Goal: Communication & Community: Connect with others

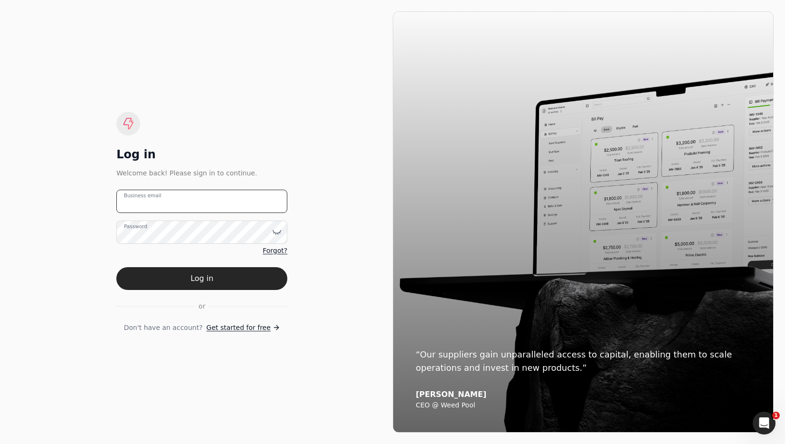
click at [237, 201] on email "Business email" at bounding box center [201, 201] width 171 height 23
click at [180, 201] on email "pitell" at bounding box center [201, 201] width 171 height 23
type email "p"
type email "[EMAIL_ADDRESS][DOMAIN_NAME]"
click at [201, 274] on button "Log in" at bounding box center [201, 278] width 171 height 23
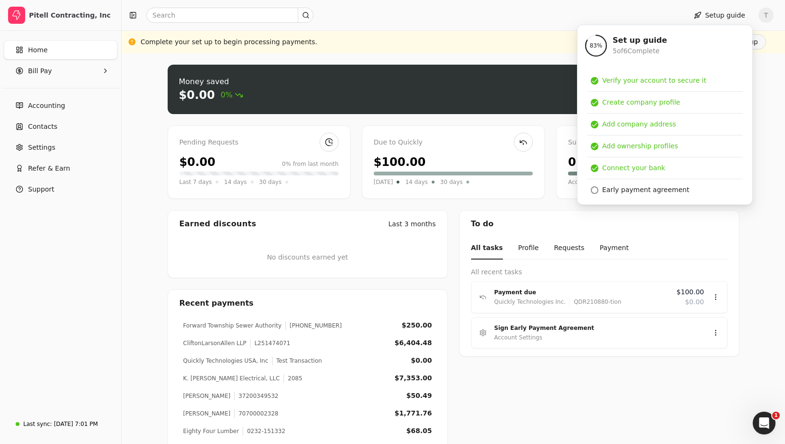
click at [130, 128] on div "Money saved $0.00 0% Approve bills Pay Pending Requests $0.00 0% from last mont…" at bounding box center [454, 282] width 664 height 458
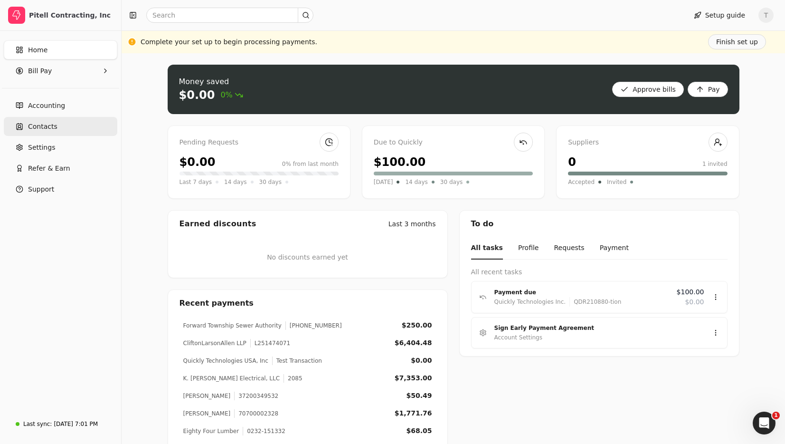
click at [50, 130] on span "Contacts" at bounding box center [42, 127] width 29 height 10
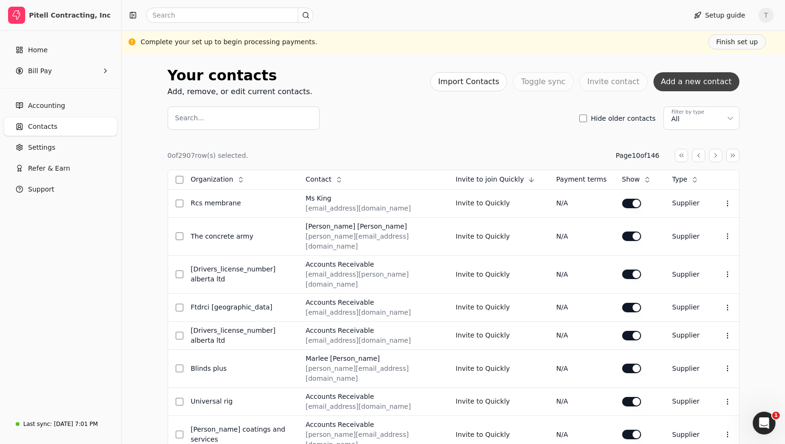
click at [719, 81] on button "Add a new contact" at bounding box center [697, 81] width 86 height 19
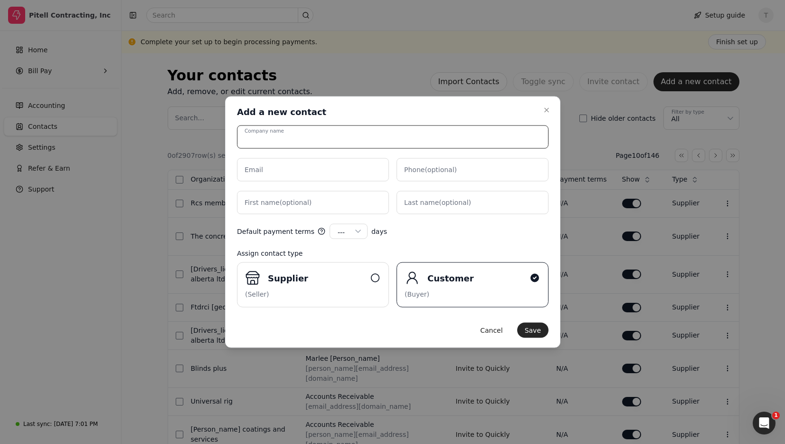
click at [311, 140] on input "Company name" at bounding box center [393, 136] width 312 height 23
type input "[PERSON_NAME] Quickly"
click at [303, 169] on input "Email" at bounding box center [313, 169] width 152 height 23
type input "[EMAIL_ADDRESS][DOMAIN_NAME]"
drag, startPoint x: 437, startPoint y: 166, endPoint x: 446, endPoint y: 168, distance: 8.8
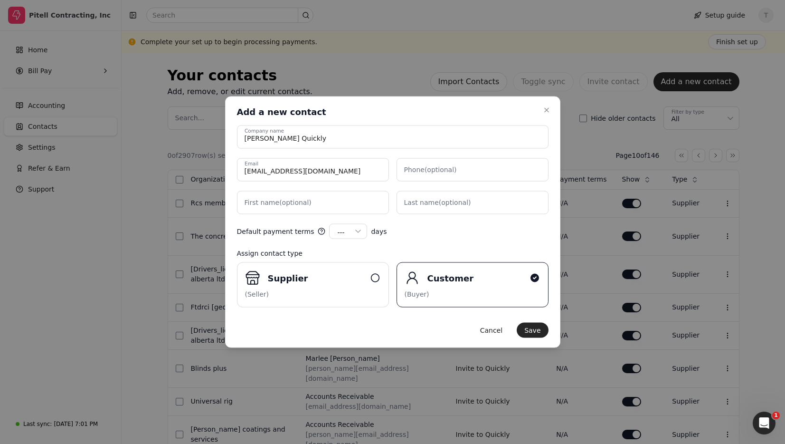
click at [437, 166] on label "Phone (optional)" at bounding box center [430, 170] width 53 height 10
click at [437, 166] on input "Phone (optional)" at bounding box center [473, 169] width 152 height 23
click at [309, 199] on name "First name (optional)" at bounding box center [313, 202] width 152 height 23
click at [444, 168] on label "Phone (optional)" at bounding box center [430, 170] width 53 height 10
click at [444, 168] on input "Phone (optional)" at bounding box center [473, 169] width 152 height 23
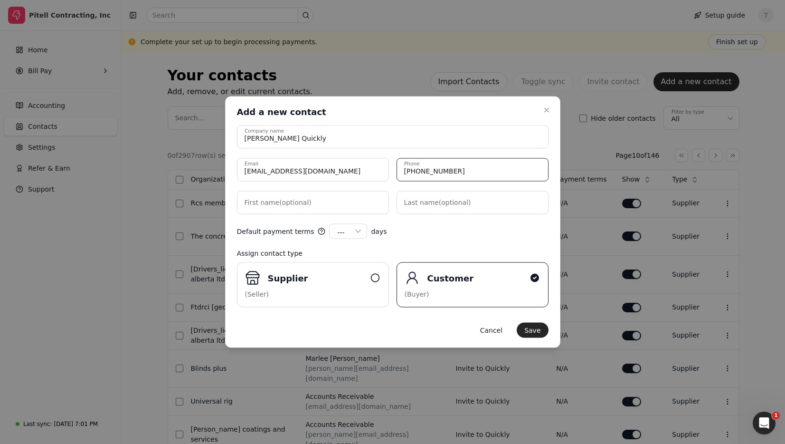
type input "[PHONE_NUMBER]"
click at [291, 204] on label "First name (optional)" at bounding box center [278, 203] width 67 height 10
click at [291, 204] on name "First name (optional)" at bounding box center [313, 202] width 152 height 23
type name "[PERSON_NAME]"
type name "F"
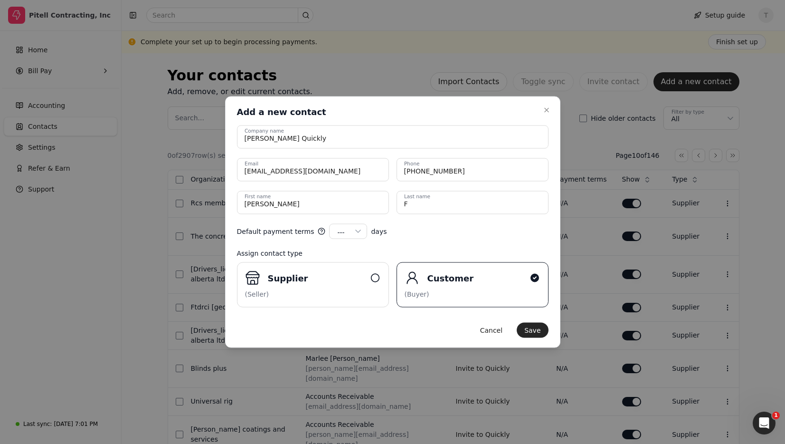
drag, startPoint x: 415, startPoint y: 236, endPoint x: 383, endPoint y: 241, distance: 31.7
click at [415, 236] on div "Default payment terms --- --- 15 30 45 60 90 100 120 days" at bounding box center [393, 231] width 312 height 15
click at [356, 284] on div "Supplier" at bounding box center [313, 277] width 136 height 15
click at [0, 0] on input "Supplier (Seller)" at bounding box center [0, 0] width 0 height 0
drag, startPoint x: 360, startPoint y: 169, endPoint x: 173, endPoint y: 162, distance: 186.8
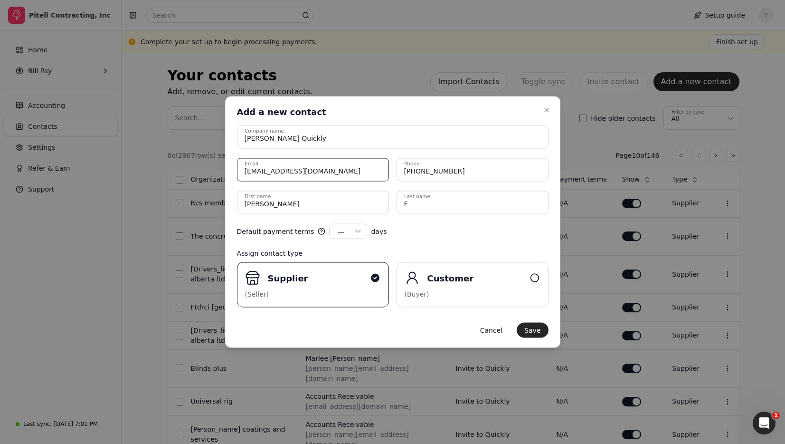
click at [443, 233] on div "Default payment terms --- --- 15 30 45 60 90 100 120 days" at bounding box center [393, 231] width 312 height 15
click at [347, 134] on input "[PERSON_NAME] Quickly" at bounding box center [393, 136] width 312 height 23
click at [359, 136] on input "[PERSON_NAME] Quickly" at bounding box center [393, 136] width 312 height 23
drag, startPoint x: 537, startPoint y: 328, endPoint x: 523, endPoint y: 322, distance: 15.5
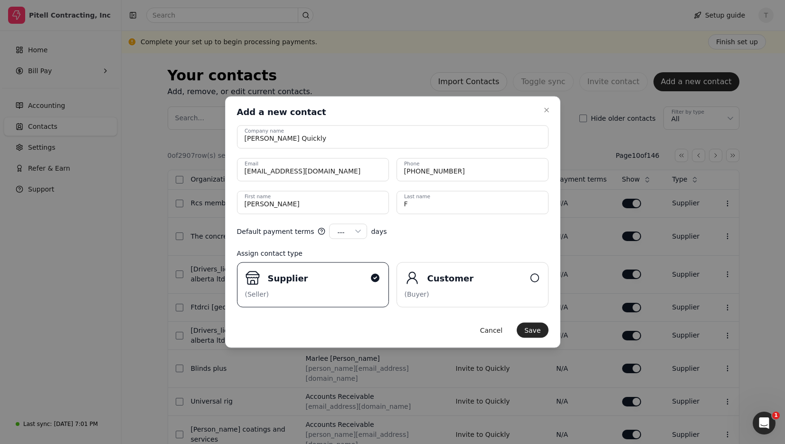
click at [537, 328] on button "Save" at bounding box center [532, 330] width 31 height 15
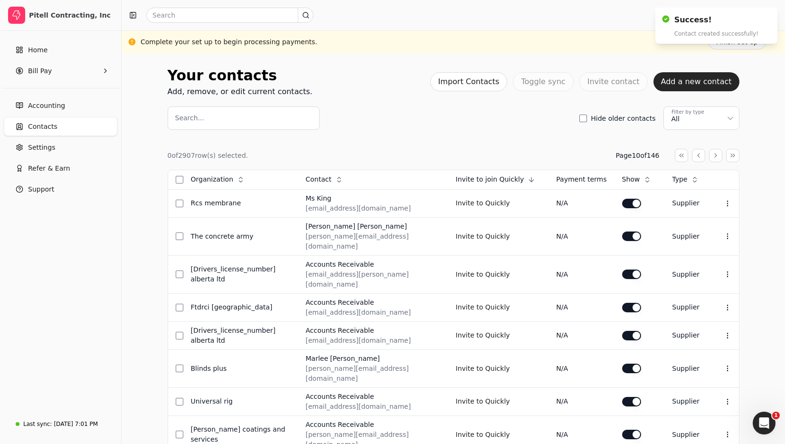
scroll to position [1, 0]
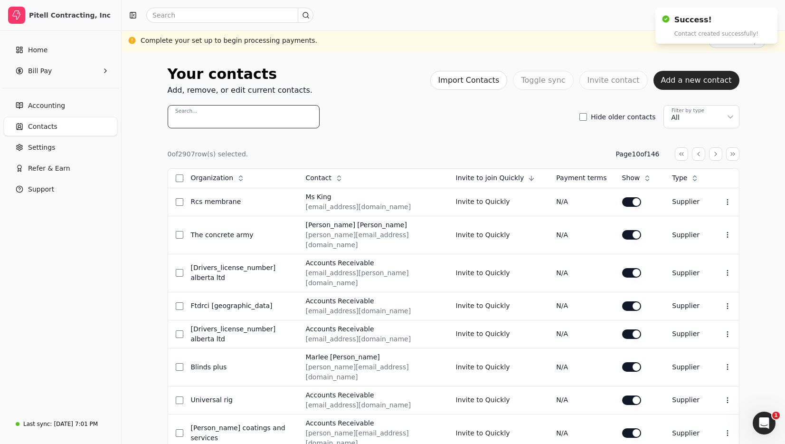
click at [213, 120] on input "Search..." at bounding box center [244, 116] width 152 height 23
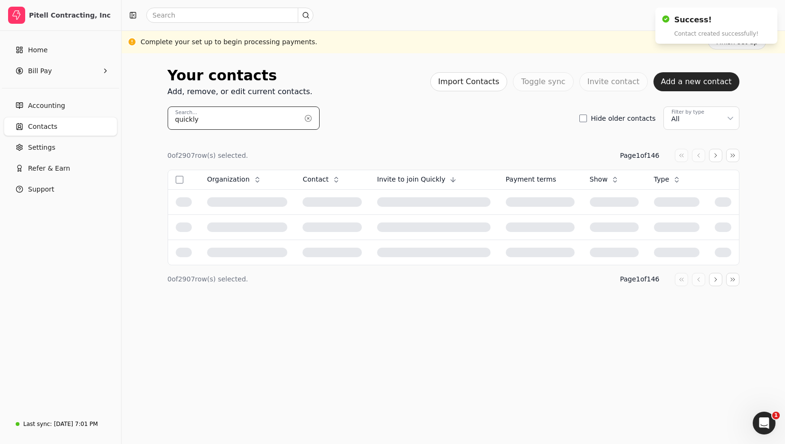
type input "quickly"
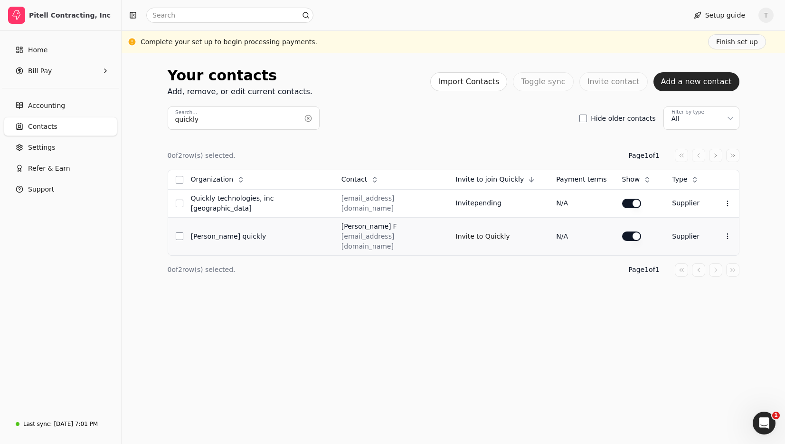
drag, startPoint x: 399, startPoint y: 236, endPoint x: 298, endPoint y: 236, distance: 101.2
click at [334, 236] on td "[PERSON_NAME] F [EMAIL_ADDRESS][DOMAIN_NAME]" at bounding box center [391, 236] width 114 height 38
drag, startPoint x: 389, startPoint y: 217, endPoint x: 448, endPoint y: 219, distance: 58.9
click at [389, 217] on td "[PERSON_NAME] F [EMAIL_ADDRESS][DOMAIN_NAME]" at bounding box center [391, 236] width 114 height 38
click at [480, 228] on button "Invite to Quickly" at bounding box center [483, 235] width 54 height 15
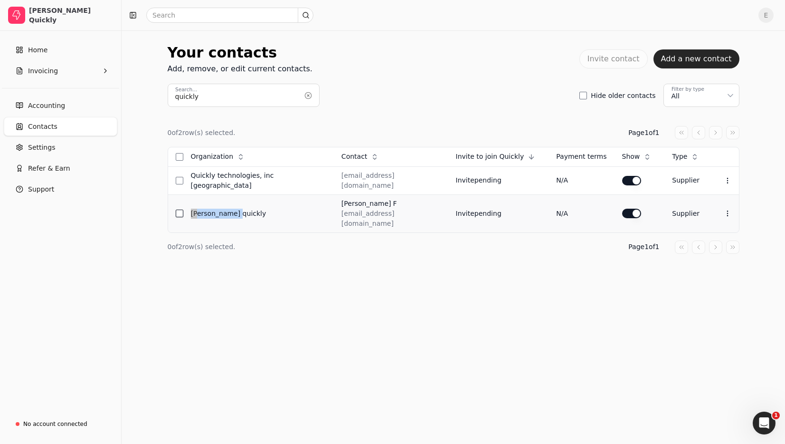
drag, startPoint x: 250, startPoint y: 209, endPoint x: 183, endPoint y: 207, distance: 67.5
click at [183, 207] on tr "[PERSON_NAME] Quickly [PERSON_NAME] F [EMAIL_ADDRESS][DOMAIN_NAME] Invite pendi…" at bounding box center [453, 213] width 571 height 38
click at [503, 142] on div "0 of 2 row(s) selected. Page 1 of 1 Organization Context Menu Button Contact Co…" at bounding box center [454, 190] width 572 height 128
drag, startPoint x: 430, startPoint y: 210, endPoint x: 301, endPoint y: 212, distance: 129.7
click at [334, 212] on td "[PERSON_NAME] F [EMAIL_ADDRESS][DOMAIN_NAME]" at bounding box center [391, 213] width 114 height 38
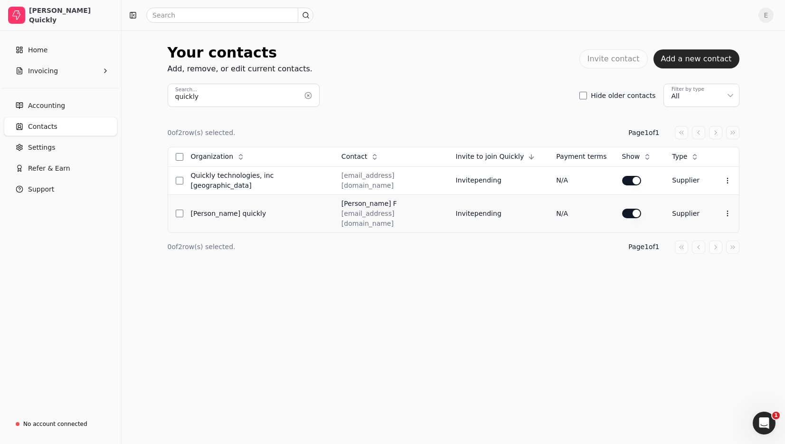
copy div "[EMAIL_ADDRESS][DOMAIN_NAME]"
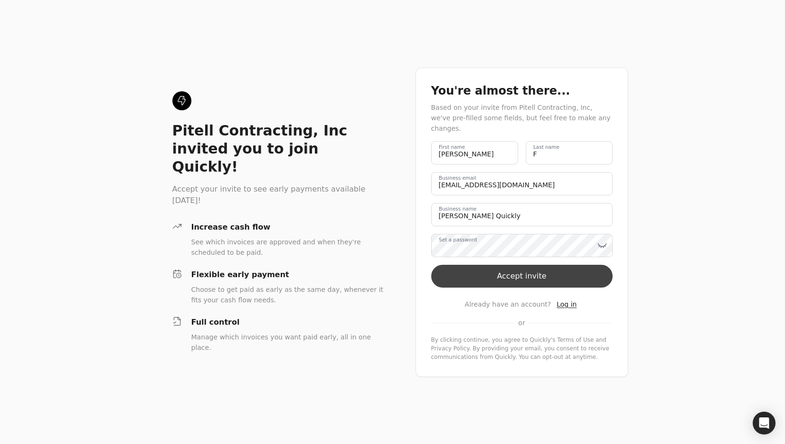
click at [535, 272] on button "Accept invite" at bounding box center [521, 276] width 181 height 23
